Goal: Task Accomplishment & Management: Manage account settings

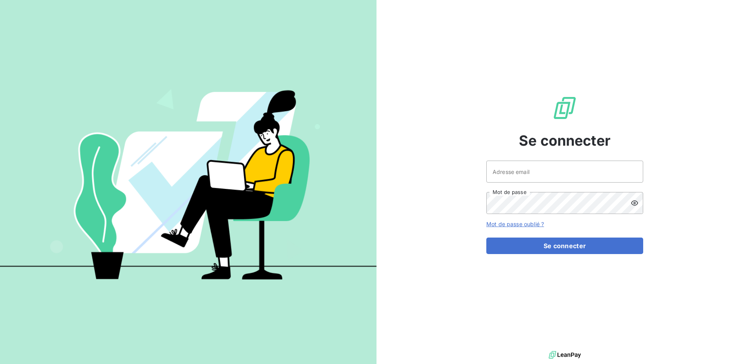
click at [520, 152] on div "Se connecter Adresse email Mot de passe Mot de passe oublié ? Se connecter" at bounding box center [564, 174] width 157 height 349
click at [512, 171] on input "Adresse email" at bounding box center [564, 171] width 157 height 22
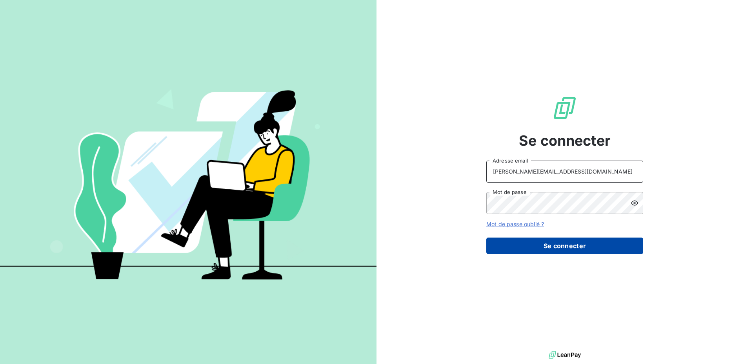
type input "[PERSON_NAME][EMAIL_ADDRESS][DOMAIN_NAME]"
click at [531, 243] on button "Se connecter" at bounding box center [564, 245] width 157 height 16
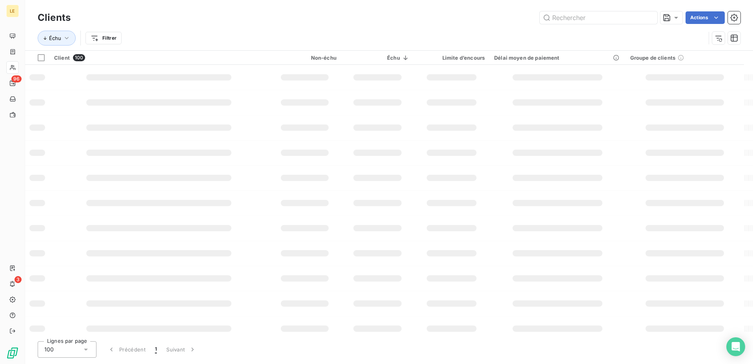
click at [557, 15] on input "text" at bounding box center [599, 17] width 118 height 13
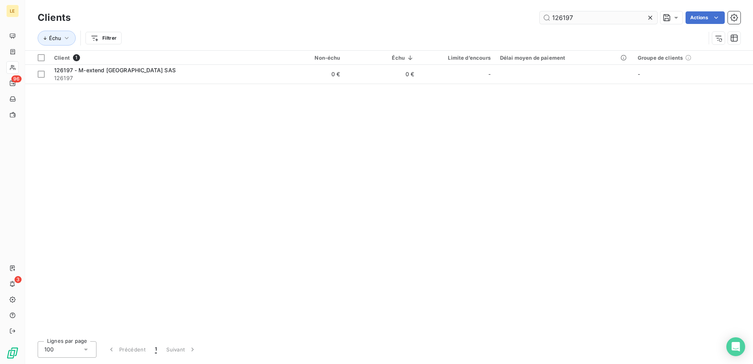
drag, startPoint x: 560, startPoint y: 15, endPoint x: 653, endPoint y: 15, distance: 92.9
click at [653, 15] on input "126197" at bounding box center [599, 17] width 118 height 13
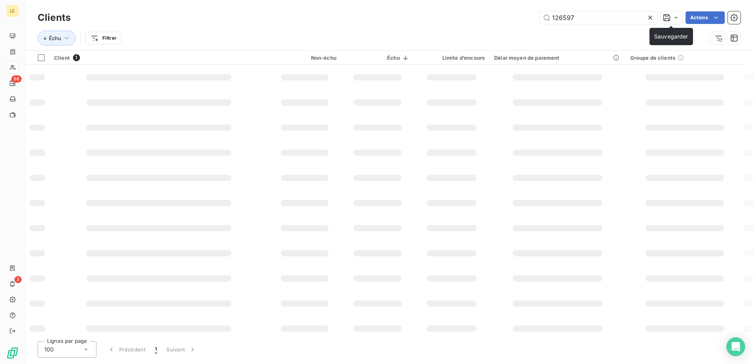
type input "126597"
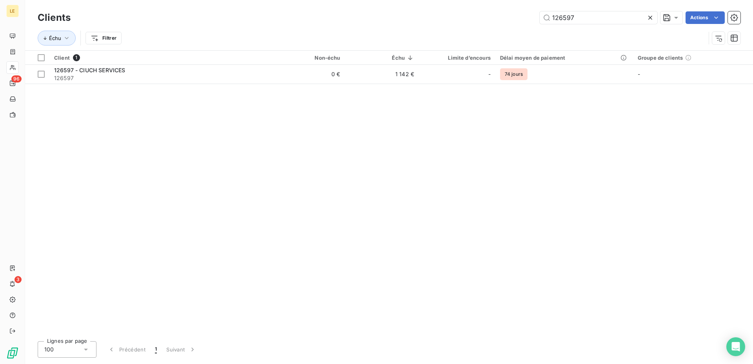
click at [220, 86] on div "Client 1 Non-échu Échu Limite d’encours Délai moyen de paiement Groupe de clien…" at bounding box center [389, 193] width 728 height 284
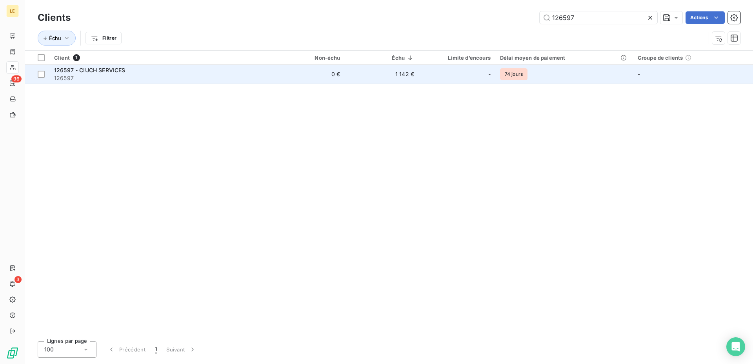
click at [229, 70] on div "126597 - CIUCH SERVICES" at bounding box center [160, 70] width 212 height 8
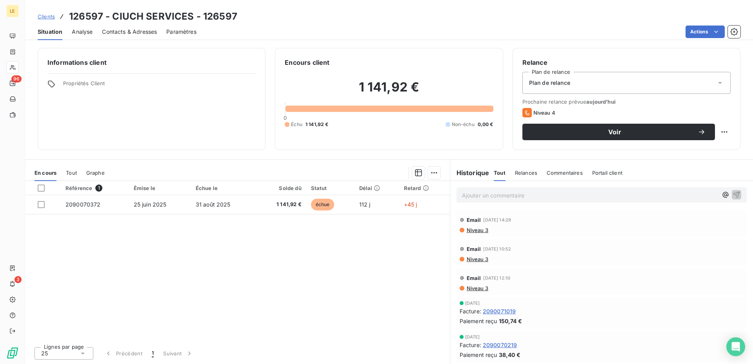
click at [182, 244] on div "Référence 1 Émise le Échue le Solde dû Statut Délai Retard 2090070372 [DATE] [D…" at bounding box center [237, 260] width 425 height 159
click at [80, 28] on span "Analyse" at bounding box center [82, 32] width 21 height 8
click at [13, 84] on icon at bounding box center [12, 82] width 5 height 5
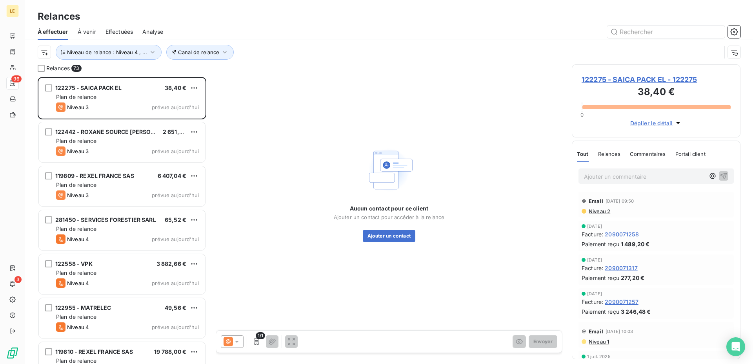
scroll to position [280, 162]
